Goal: Find specific page/section: Find specific page/section

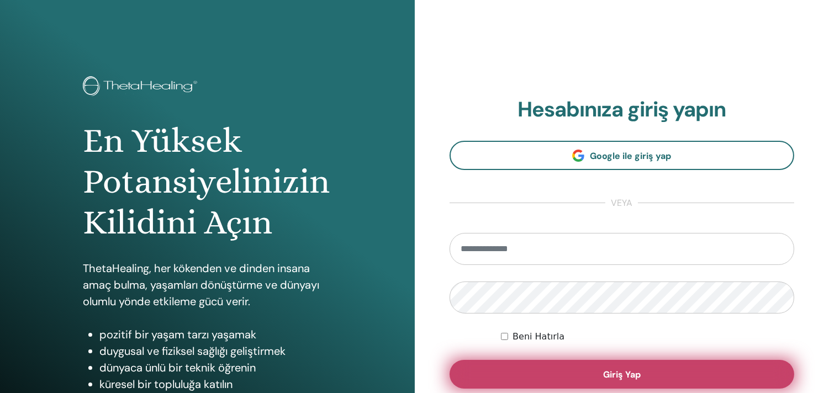
type input "**********"
click at [654, 374] on button "Giriş Yap" at bounding box center [622, 374] width 345 height 29
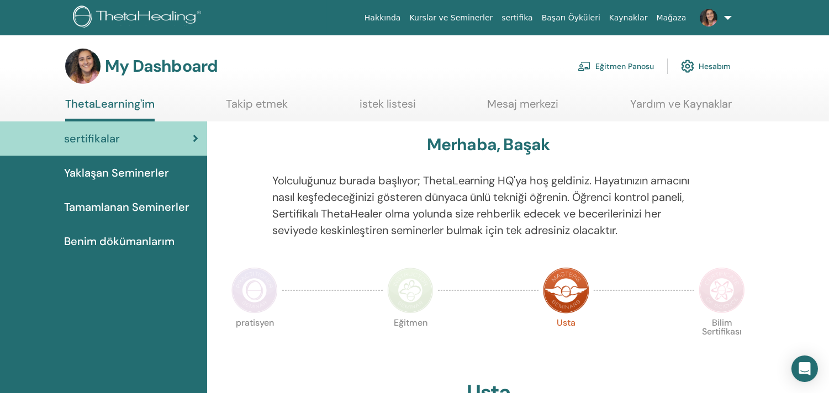
click at [586, 67] on img at bounding box center [584, 66] width 13 height 10
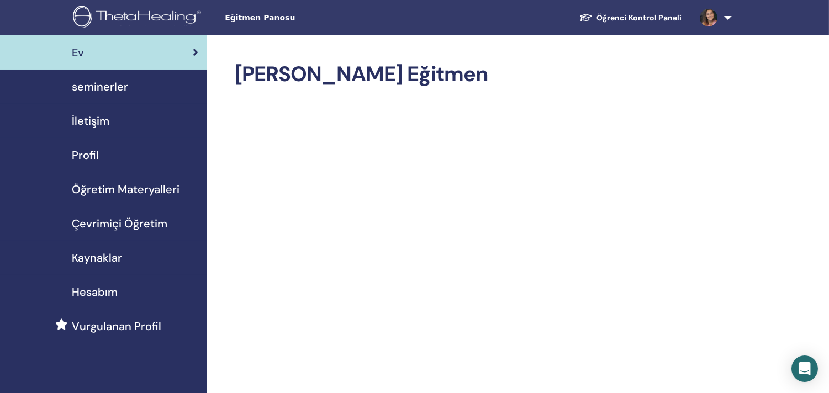
click at [89, 254] on span "Kaynaklar" at bounding box center [97, 258] width 50 height 17
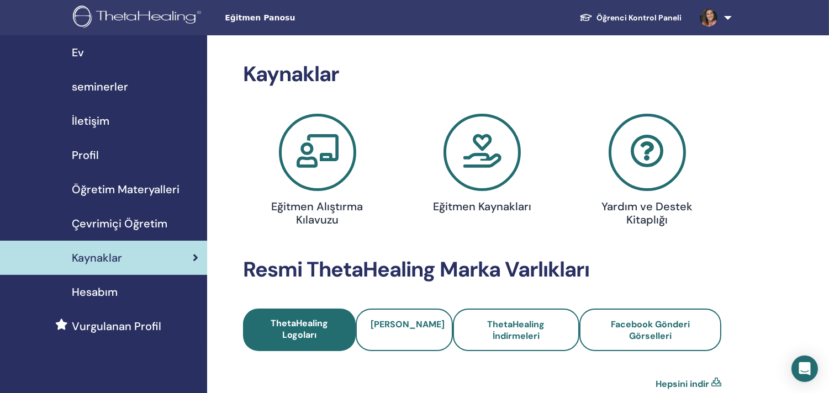
click at [478, 163] on icon at bounding box center [482, 152] width 77 height 77
click at [172, 229] on div "Çevrimiçi Öğretim" at bounding box center [103, 223] width 189 height 17
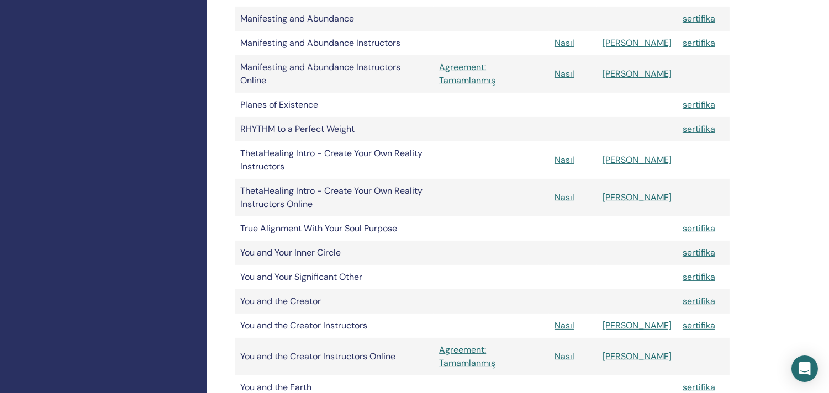
scroll to position [614, 0]
